Goal: Use online tool/utility: Utilize a website feature to perform a specific function

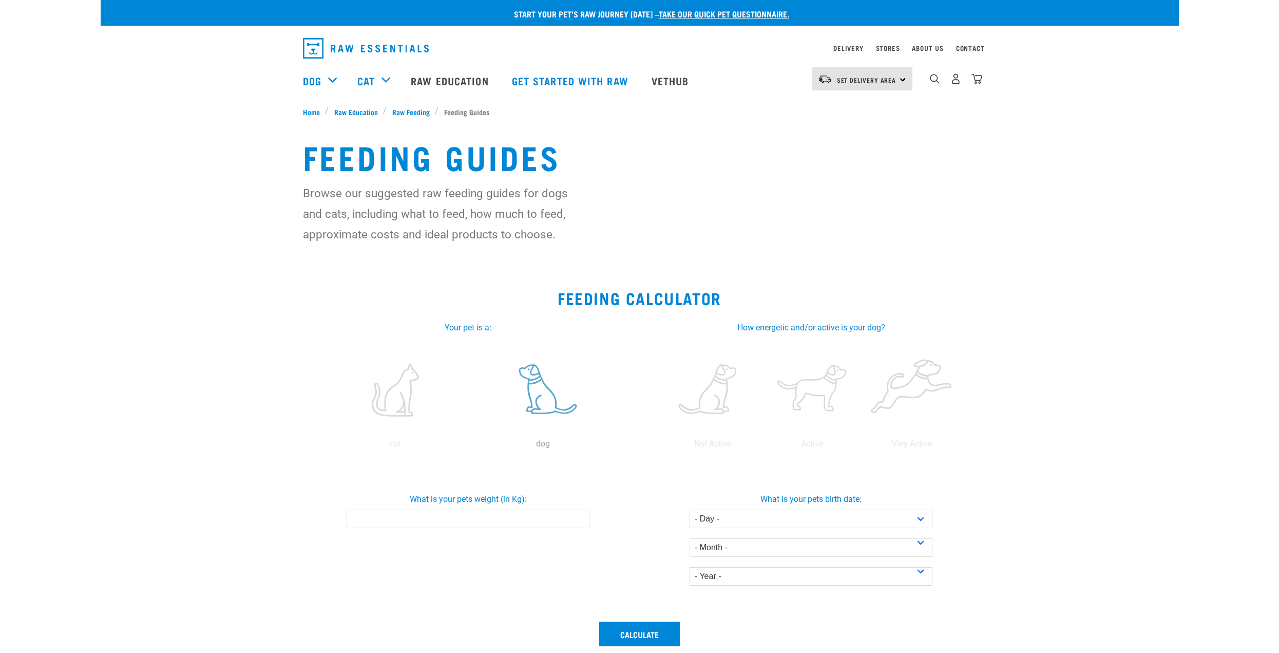
click at [546, 403] on label at bounding box center [542, 389] width 143 height 87
click at [469, 446] on input "radio" at bounding box center [469, 446] width 0 height 0
click at [829, 400] on label at bounding box center [813, 389] width 96 height 87
click at [763, 446] on input "radio" at bounding box center [763, 446] width 0 height 0
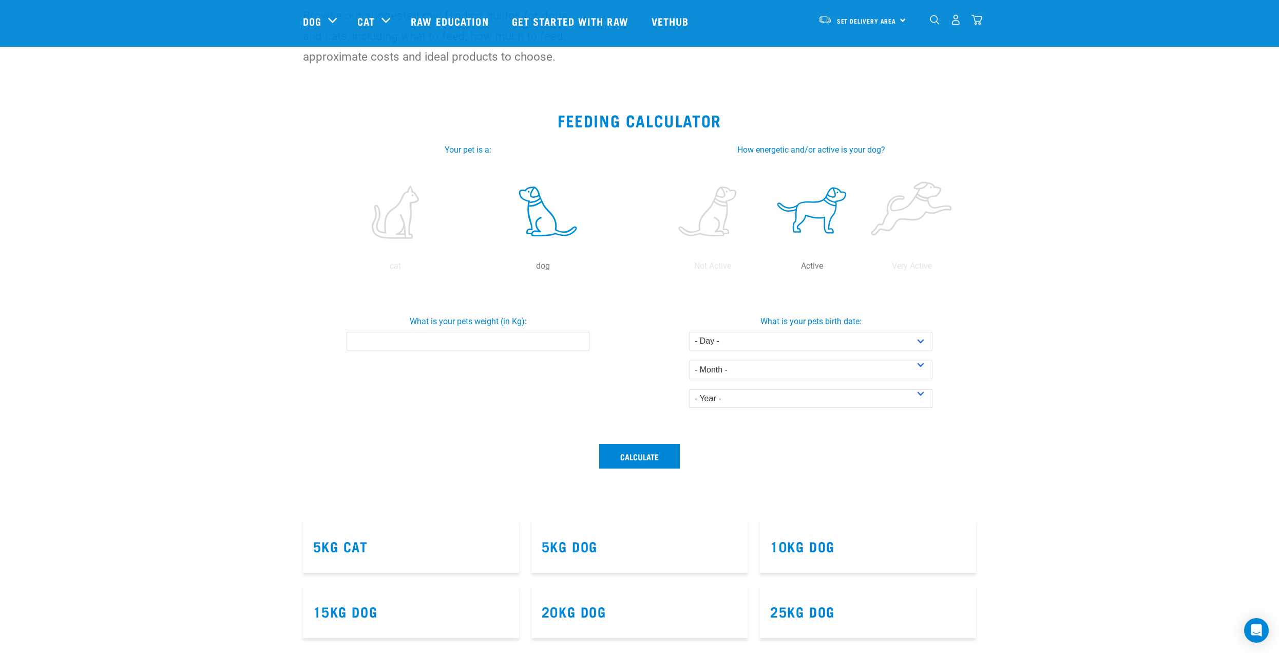
scroll to position [103, 0]
click at [535, 349] on input "What is your pets weight (in Kg):" at bounding box center [468, 340] width 243 height 18
type input "46"
click at [891, 337] on select "- Day - 1 2 3 4 5 6 7 8 9 10 11 12 13 14 15 16 17 18 19 20 21 22 23 24 25 26 27" at bounding box center [811, 340] width 243 height 18
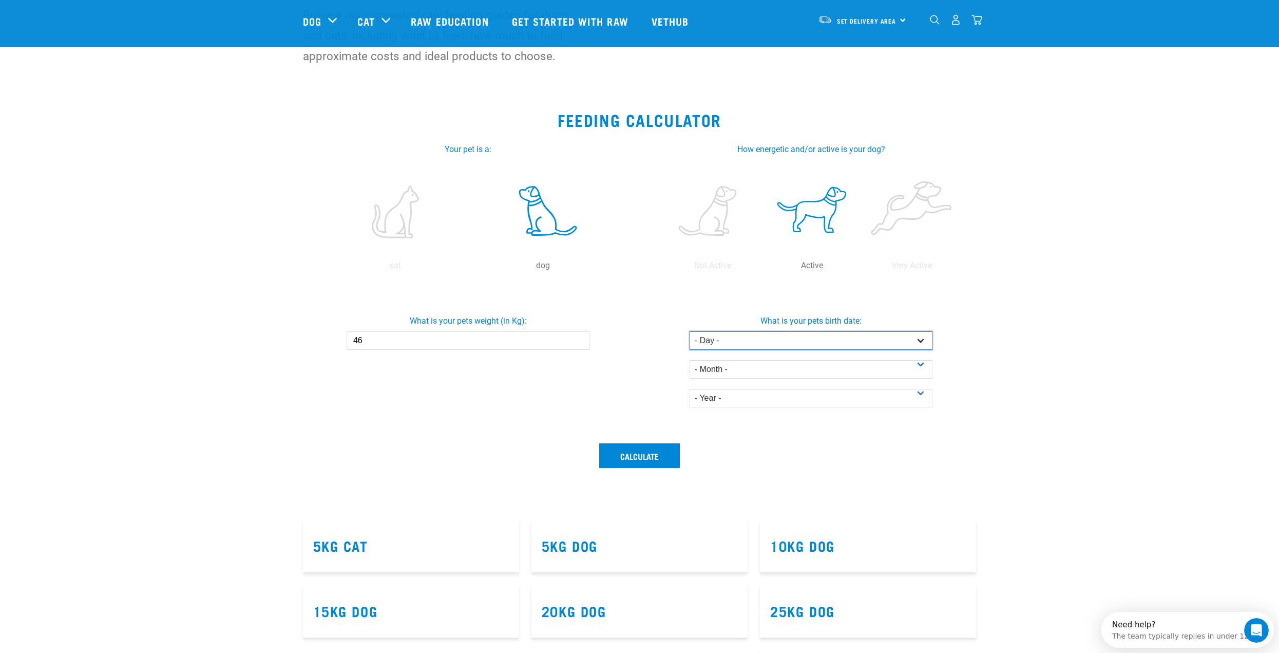
select select "20"
click at [690, 331] on select "- Day - 1 2 3 4 5 6 7 8 9 10 11 12 13 14 15 16 17 18 19 20 21 22 23 24 25 26 27" at bounding box center [811, 340] width 243 height 18
click at [778, 373] on select "- Month - January February March April May June July August September October N…" at bounding box center [811, 369] width 243 height 18
select select "November"
click at [690, 360] on select "- Month - January February March April May June July August September October N…" at bounding box center [811, 369] width 243 height 18
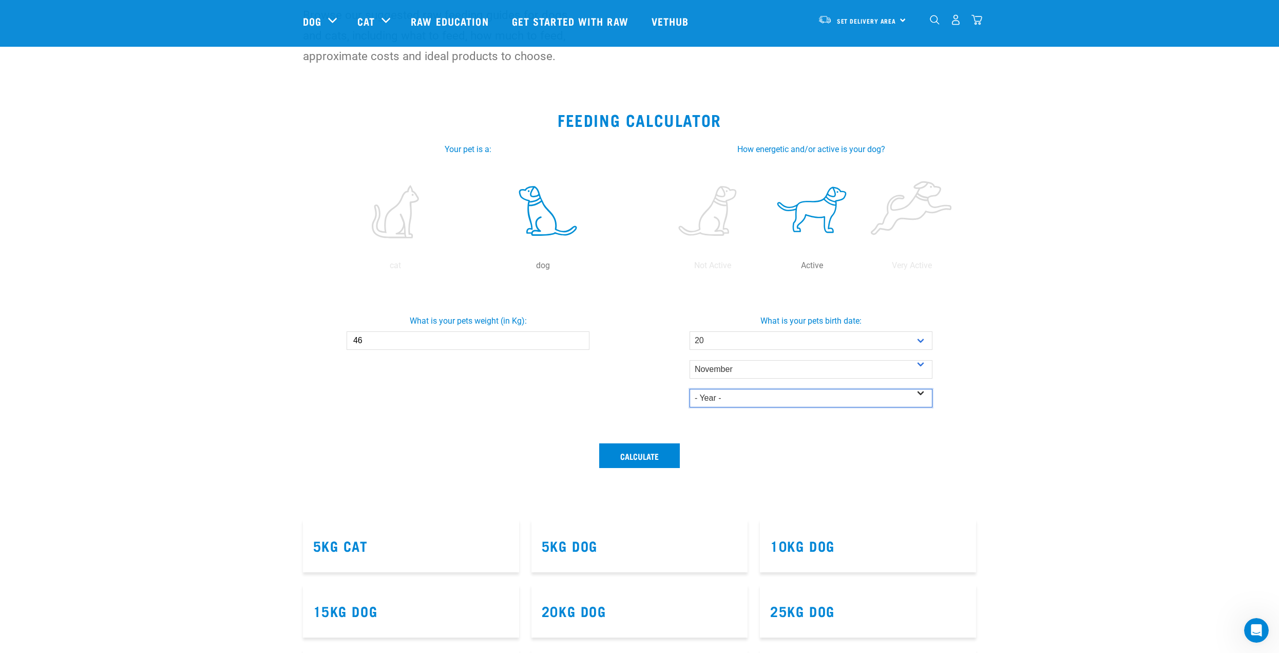
click at [757, 395] on select "- Year - 2025 2024 2023 2022 2021 2020 2019 2018 2017 2016 2015 2014" at bounding box center [811, 398] width 243 height 18
select select "2015"
click at [690, 389] on select "- Year - 2025 2024 2023 2022 2021 2020 2019 2018 2017 2016 2015 2014" at bounding box center [811, 398] width 243 height 18
click at [656, 452] on button "Calculate" at bounding box center [639, 455] width 81 height 25
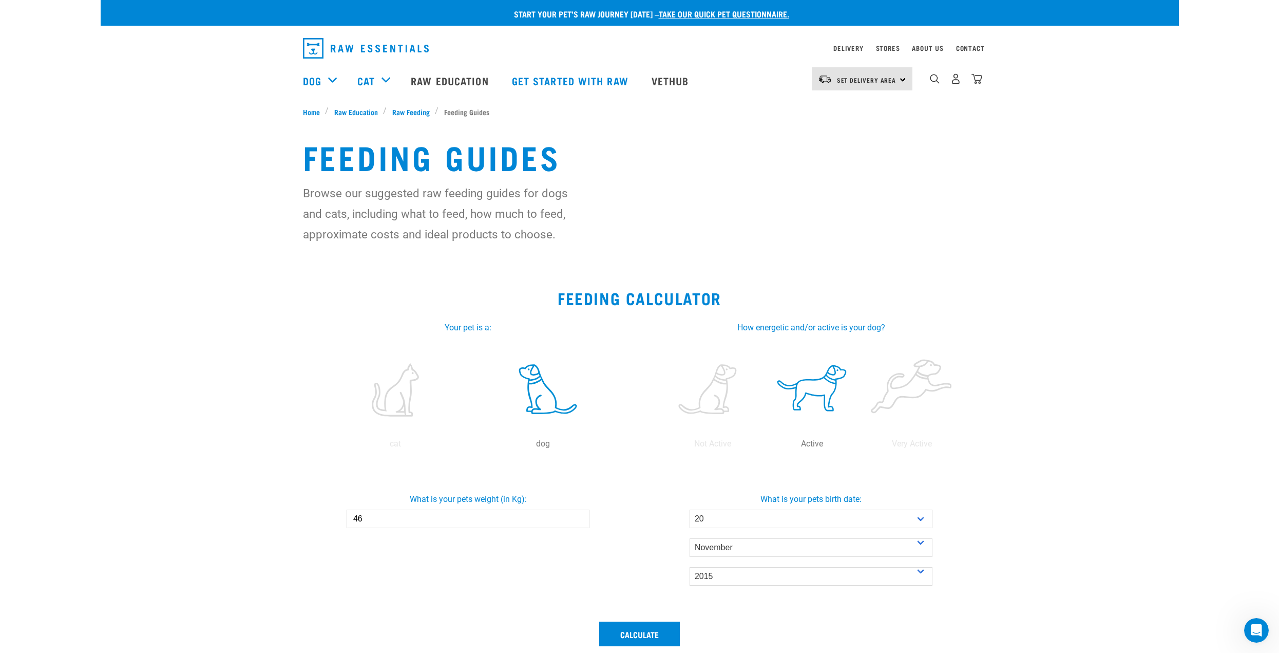
drag, startPoint x: 1036, startPoint y: 504, endPoint x: 968, endPoint y: 200, distance: 310.8
